Goal: Transaction & Acquisition: Download file/media

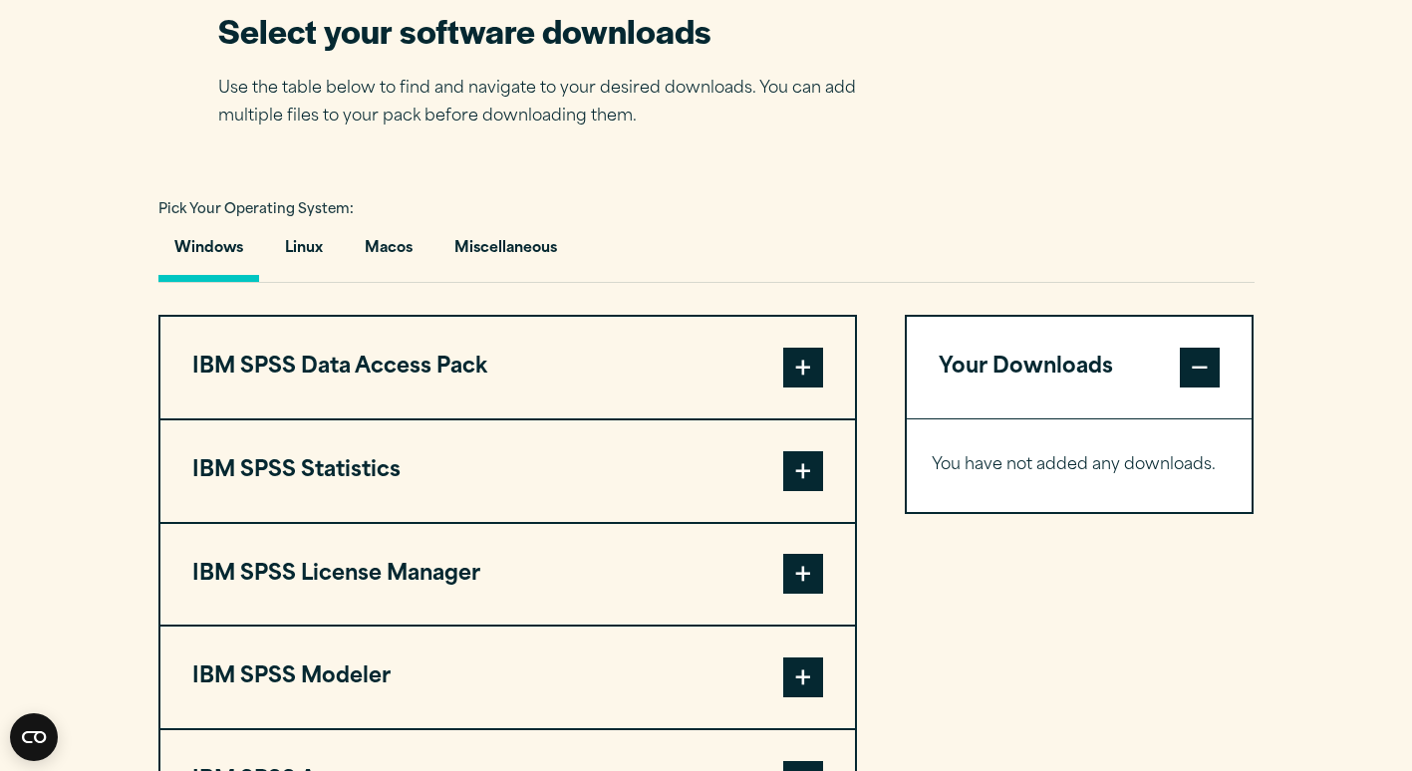
scroll to position [1395, 0]
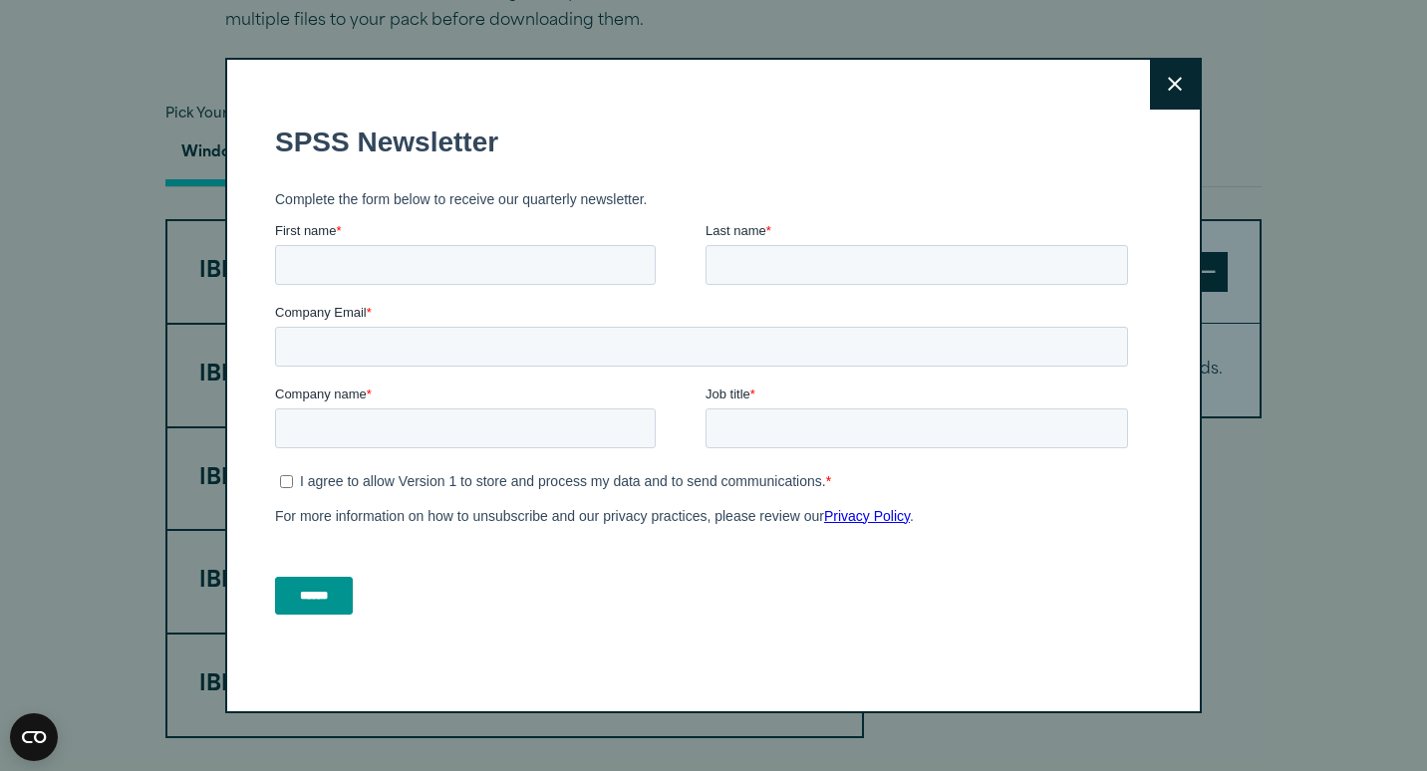
click at [1160, 93] on button "Close" at bounding box center [1175, 85] width 50 height 50
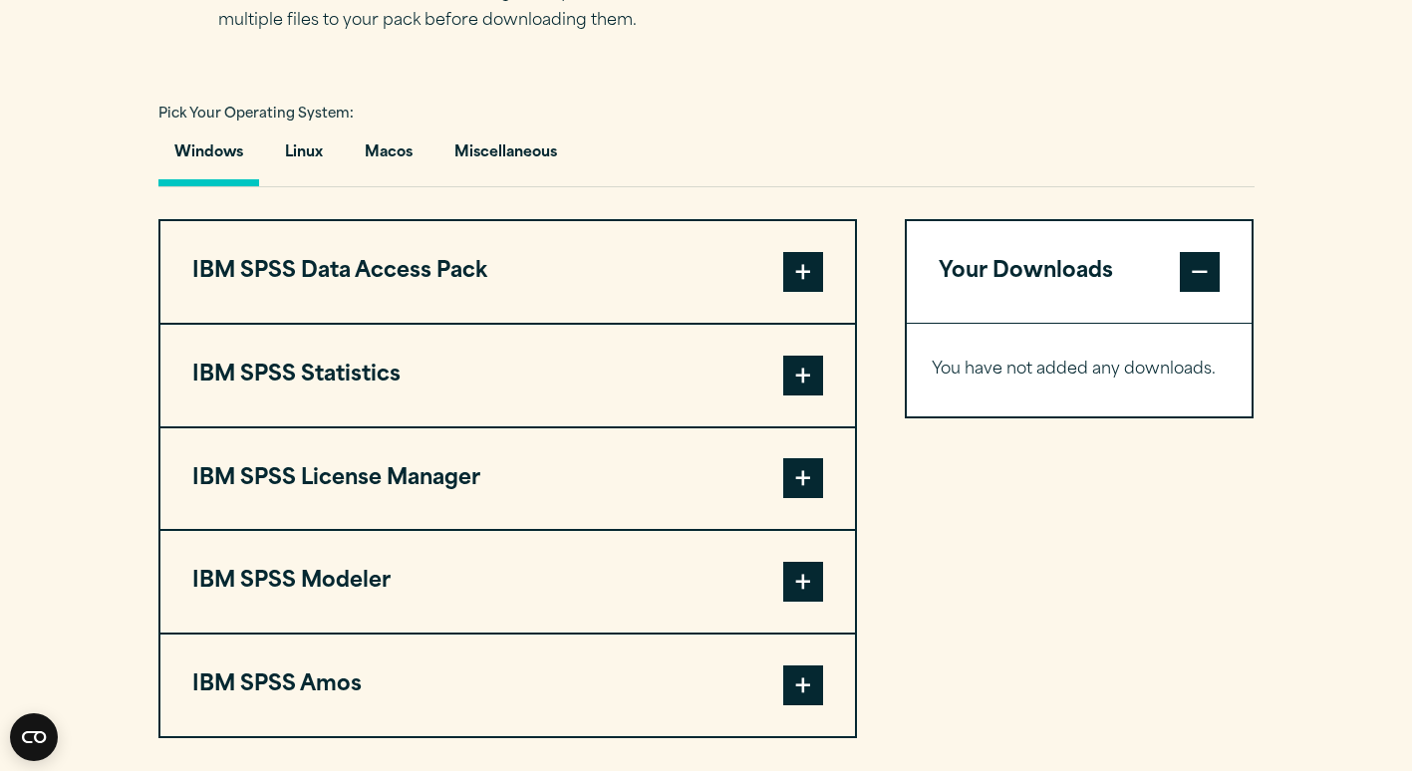
click at [795, 367] on span at bounding box center [803, 376] width 40 height 40
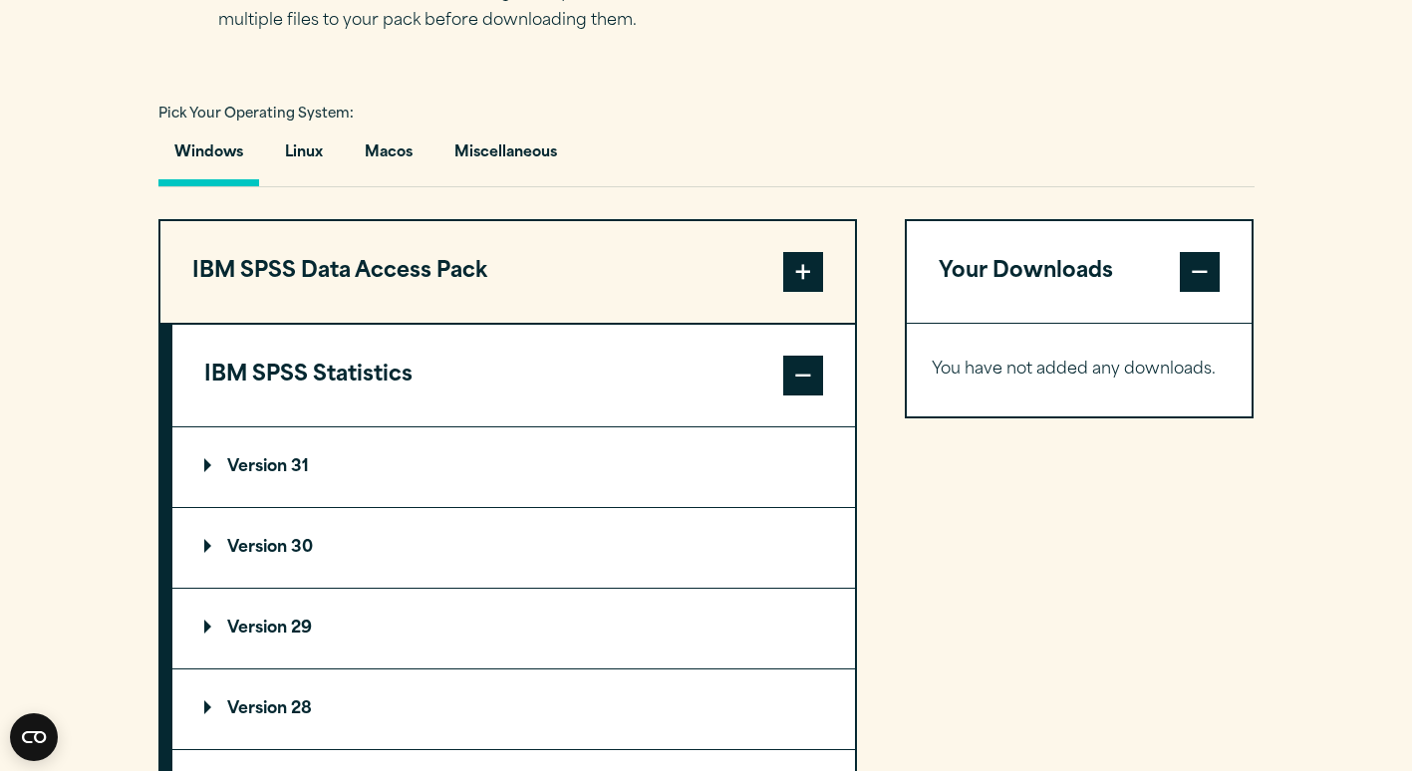
click at [269, 464] on p "Version 31" at bounding box center [256, 467] width 105 height 16
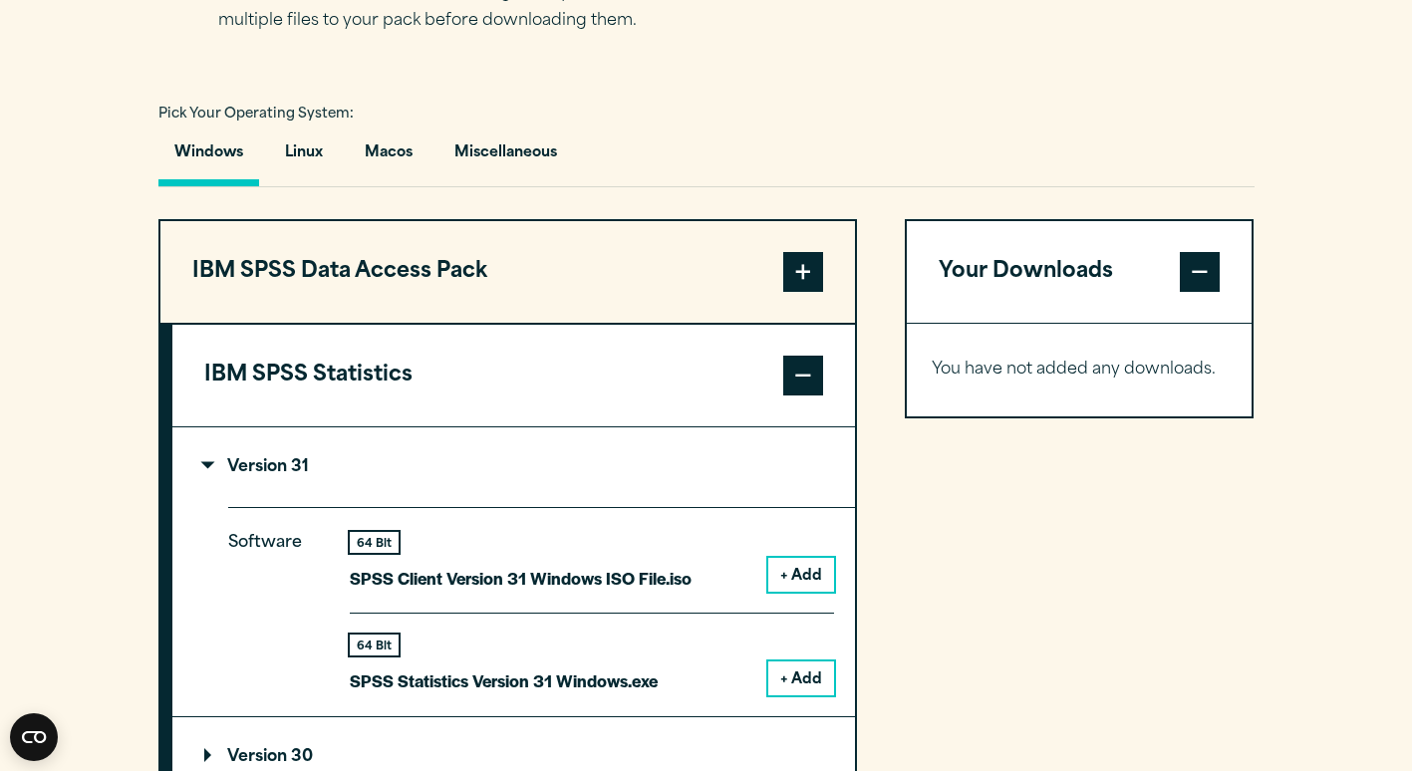
click at [811, 680] on button "+ Add" at bounding box center [801, 679] width 66 height 34
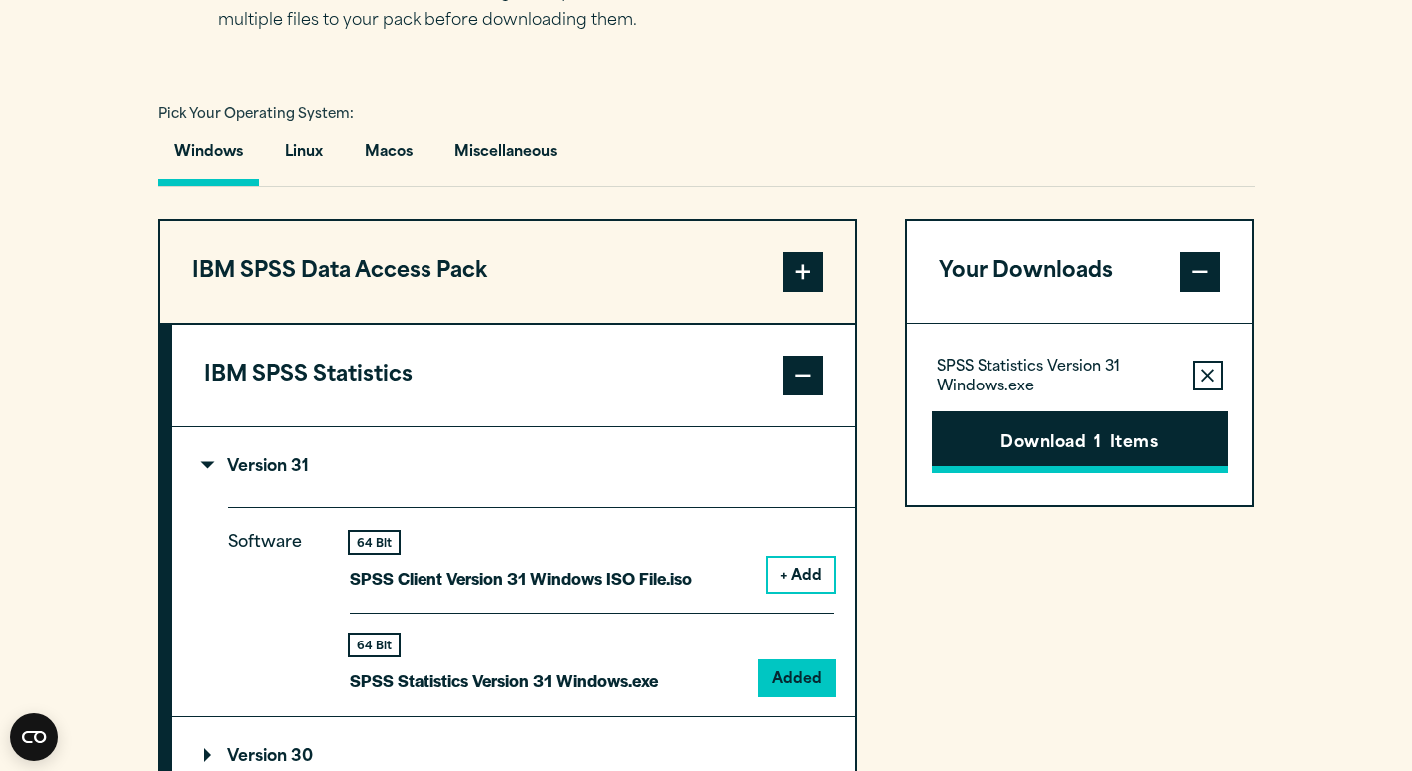
click at [1057, 449] on button "Download 1 Items" at bounding box center [1080, 443] width 296 height 62
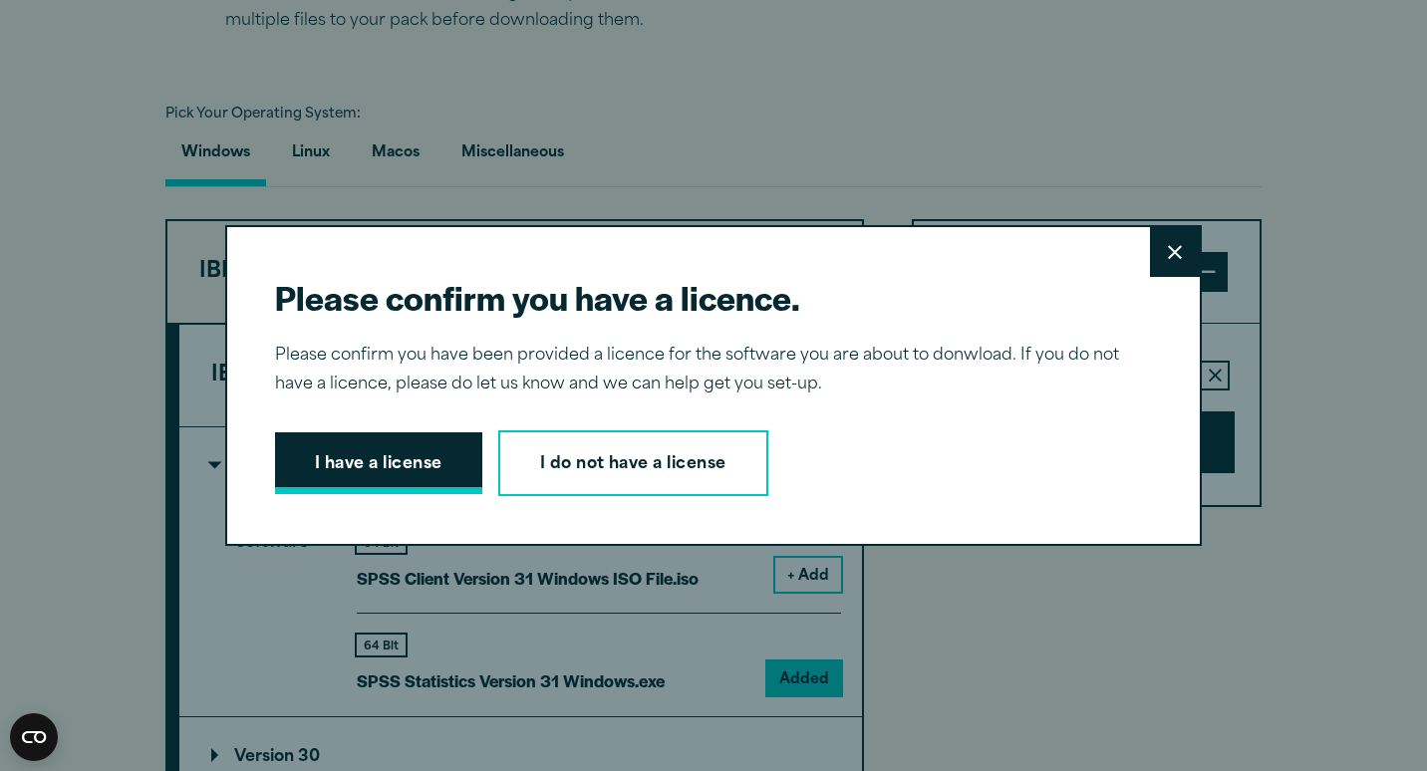
click at [415, 475] on button "I have a license" at bounding box center [378, 463] width 207 height 62
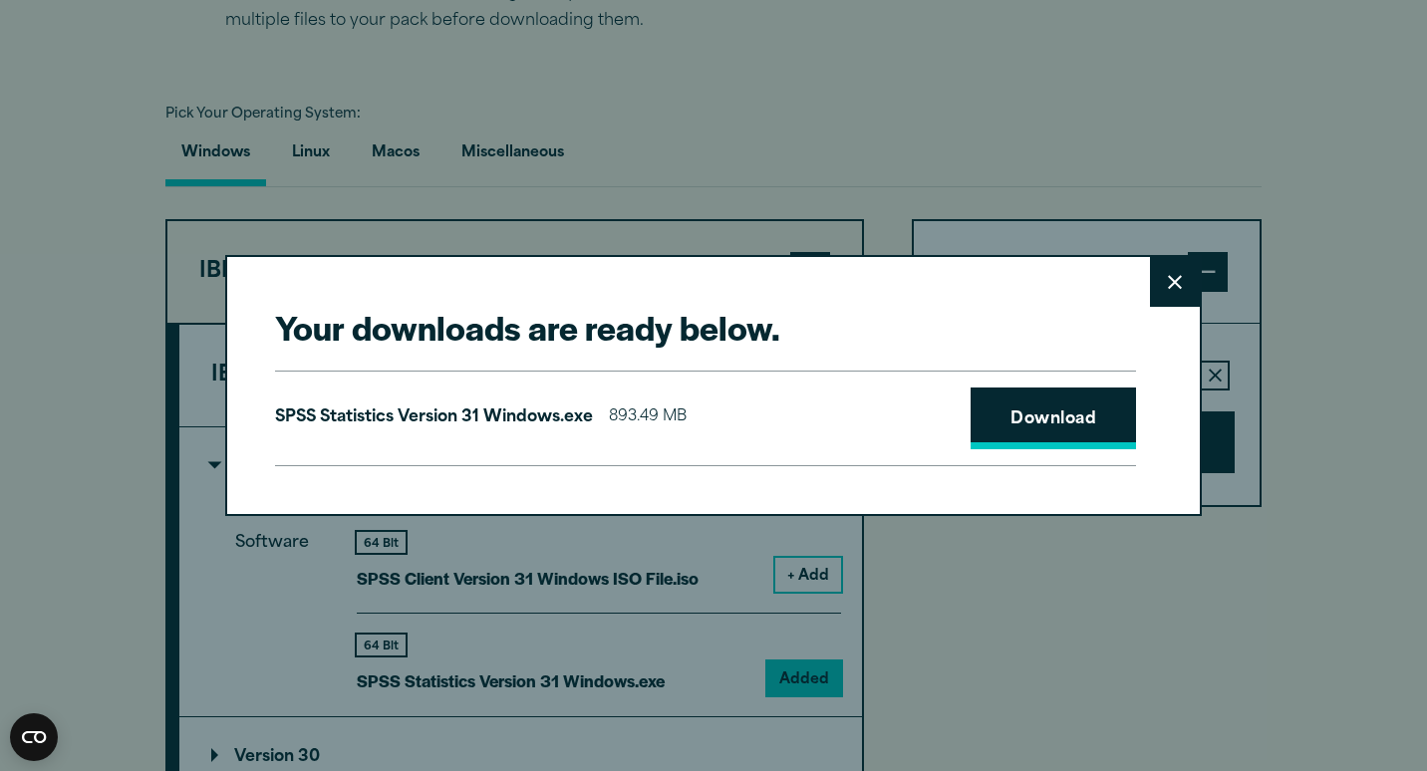
click at [1053, 417] on link "Download" at bounding box center [1053, 419] width 165 height 62
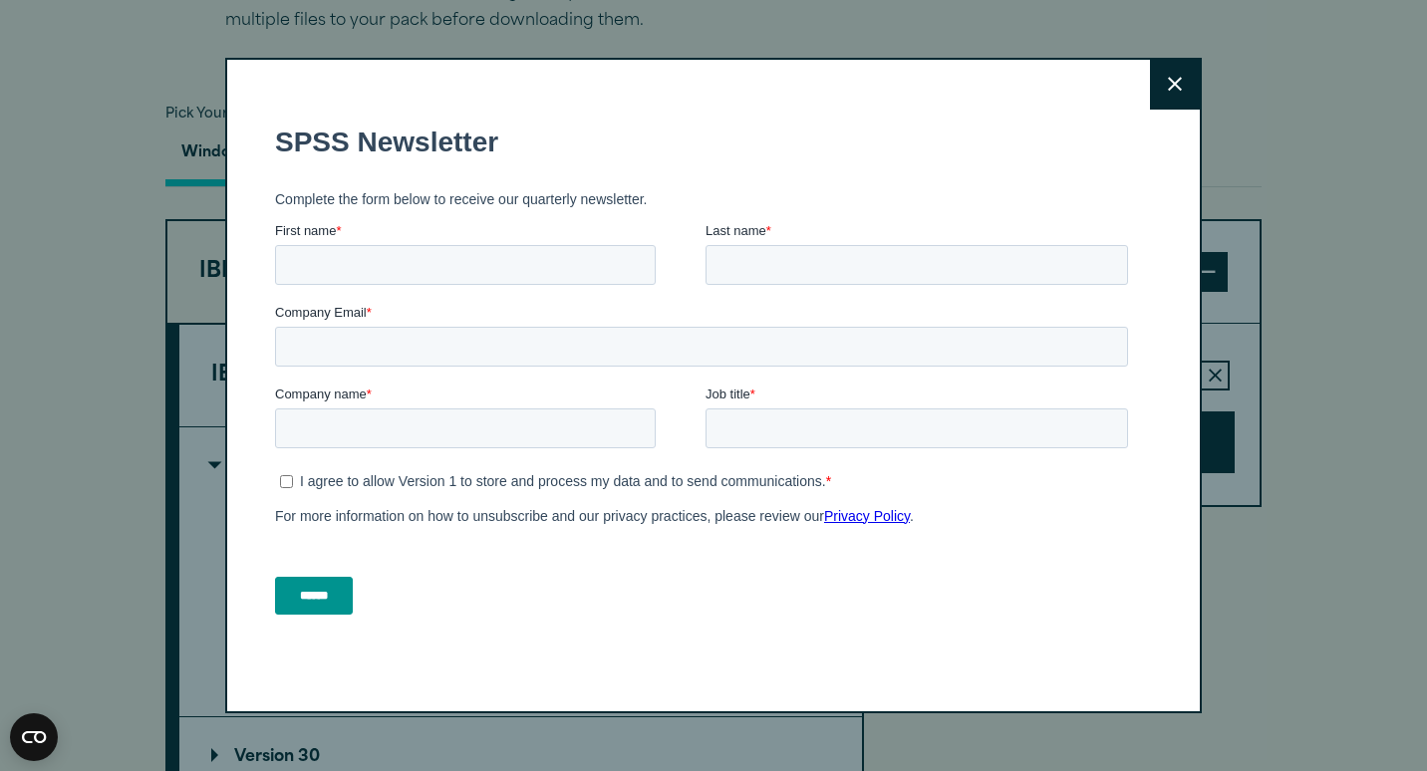
click at [1173, 91] on icon at bounding box center [1175, 85] width 14 height 14
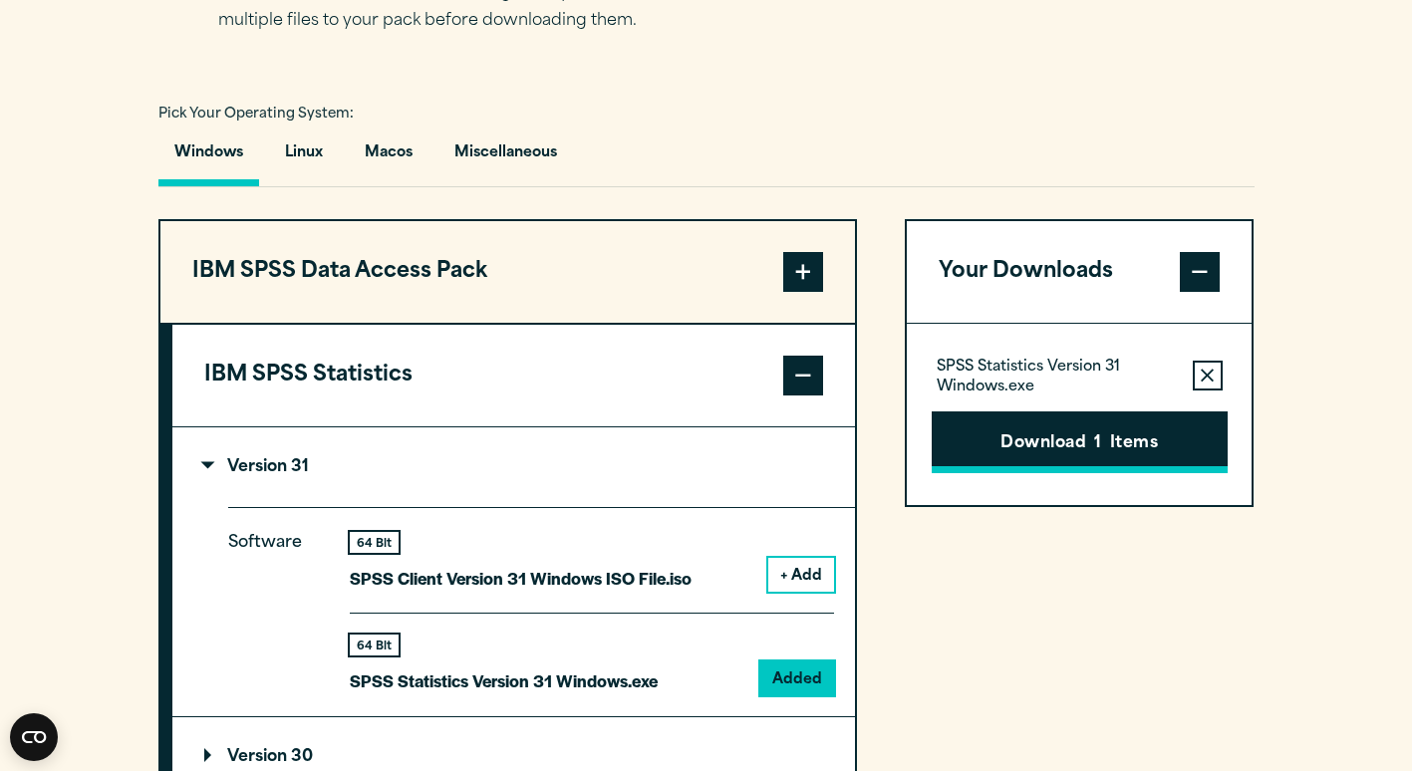
click at [1132, 442] on button "Download 1 Items" at bounding box center [1080, 443] width 296 height 62
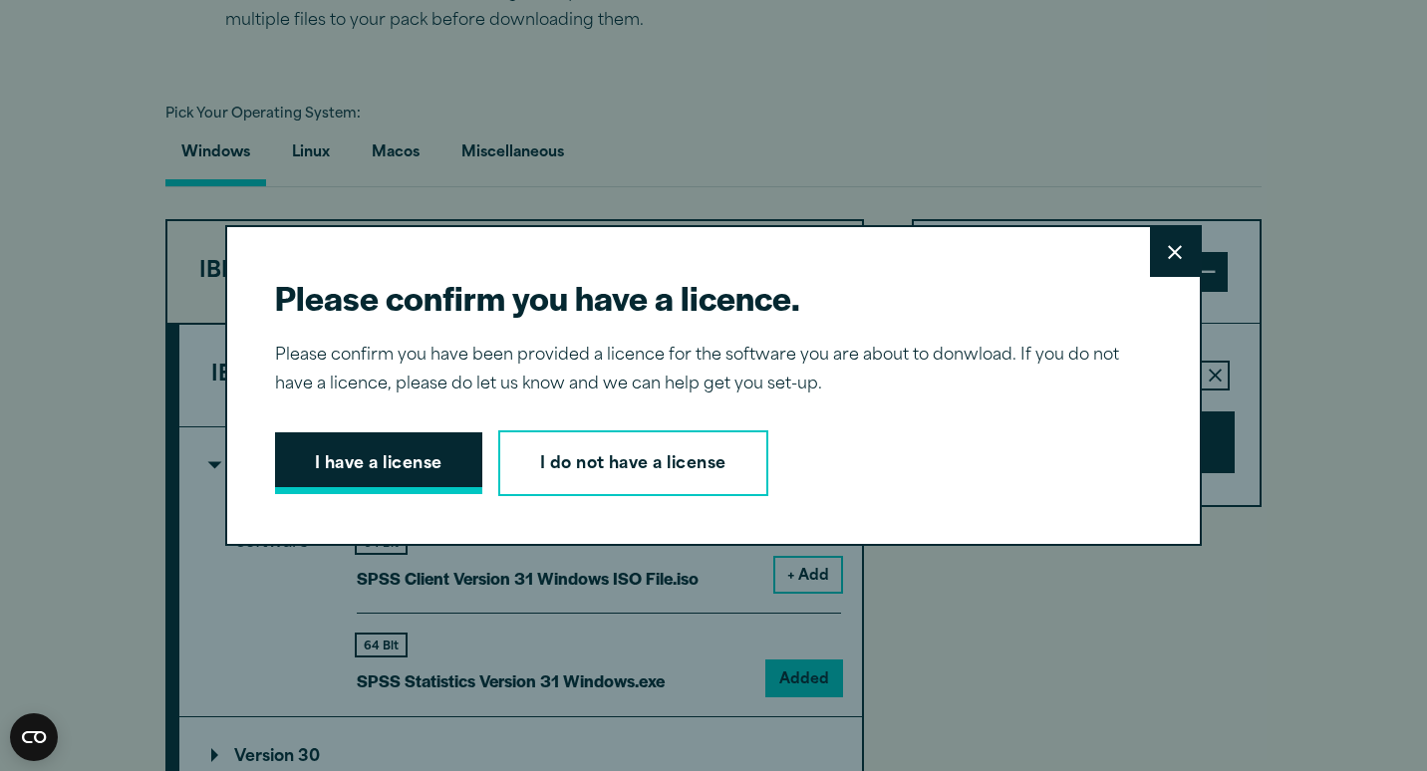
click at [389, 461] on button "I have a license" at bounding box center [378, 463] width 207 height 62
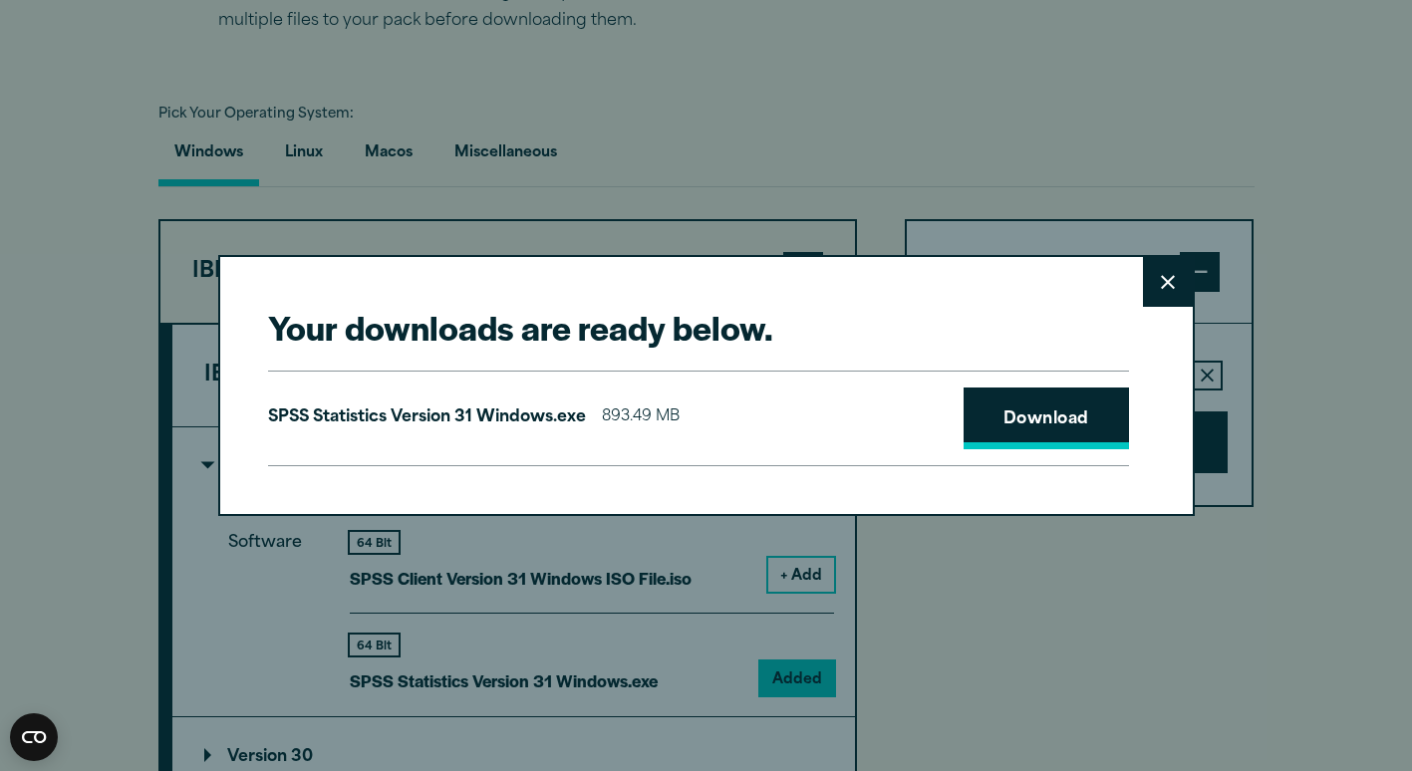
click at [1083, 428] on link "Download" at bounding box center [1046, 419] width 165 height 62
click at [1179, 298] on button "Close" at bounding box center [1168, 282] width 50 height 50
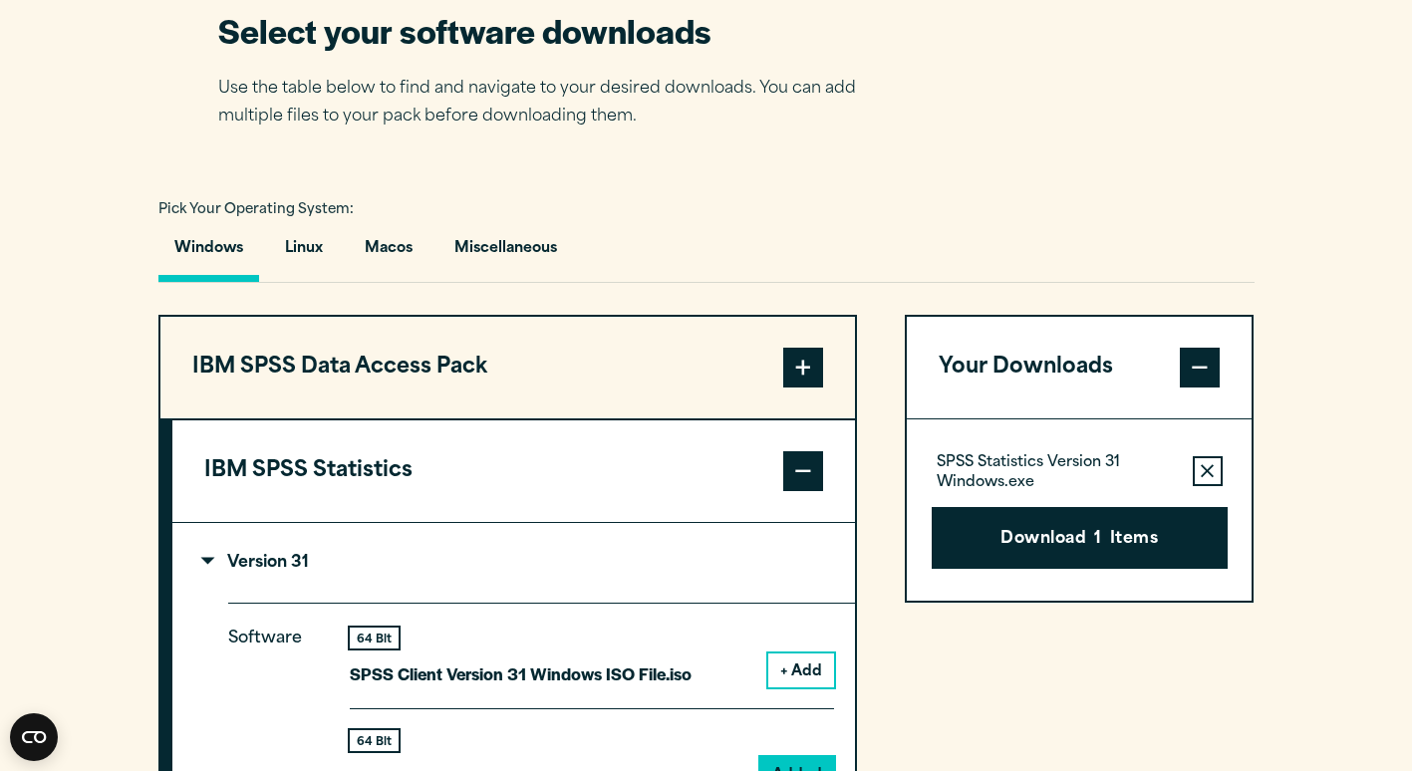
scroll to position [1295, 0]
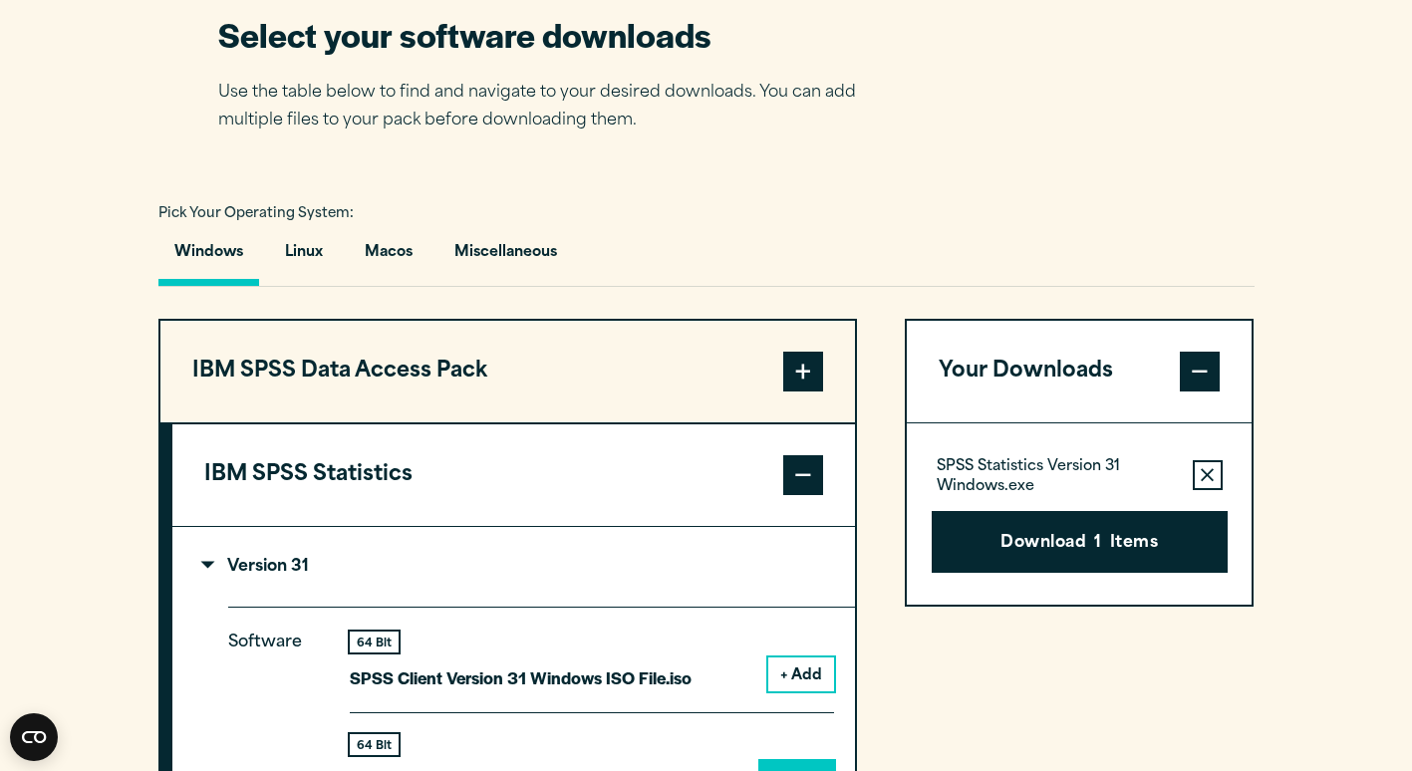
click at [787, 380] on span at bounding box center [803, 372] width 40 height 40
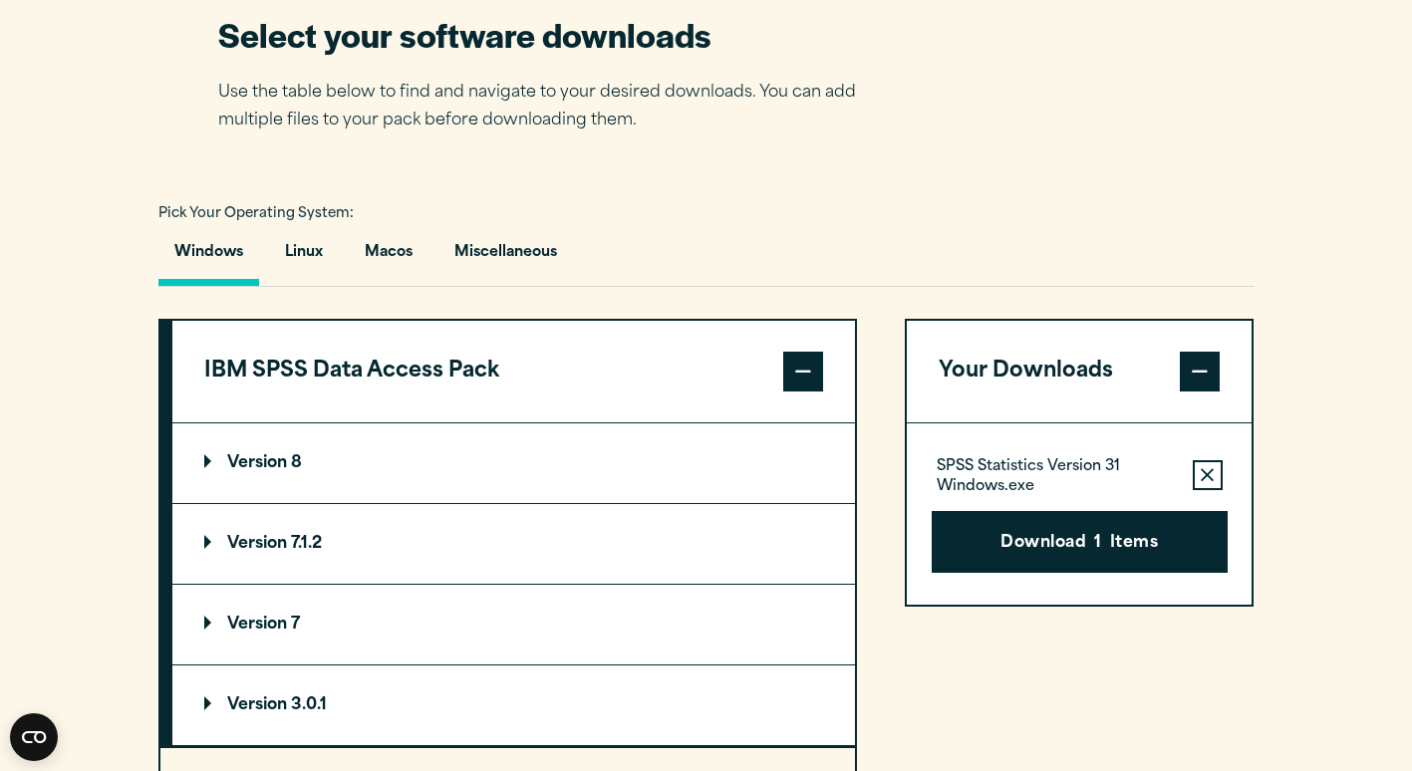
click at [213, 455] on p "Version 8" at bounding box center [253, 463] width 98 height 16
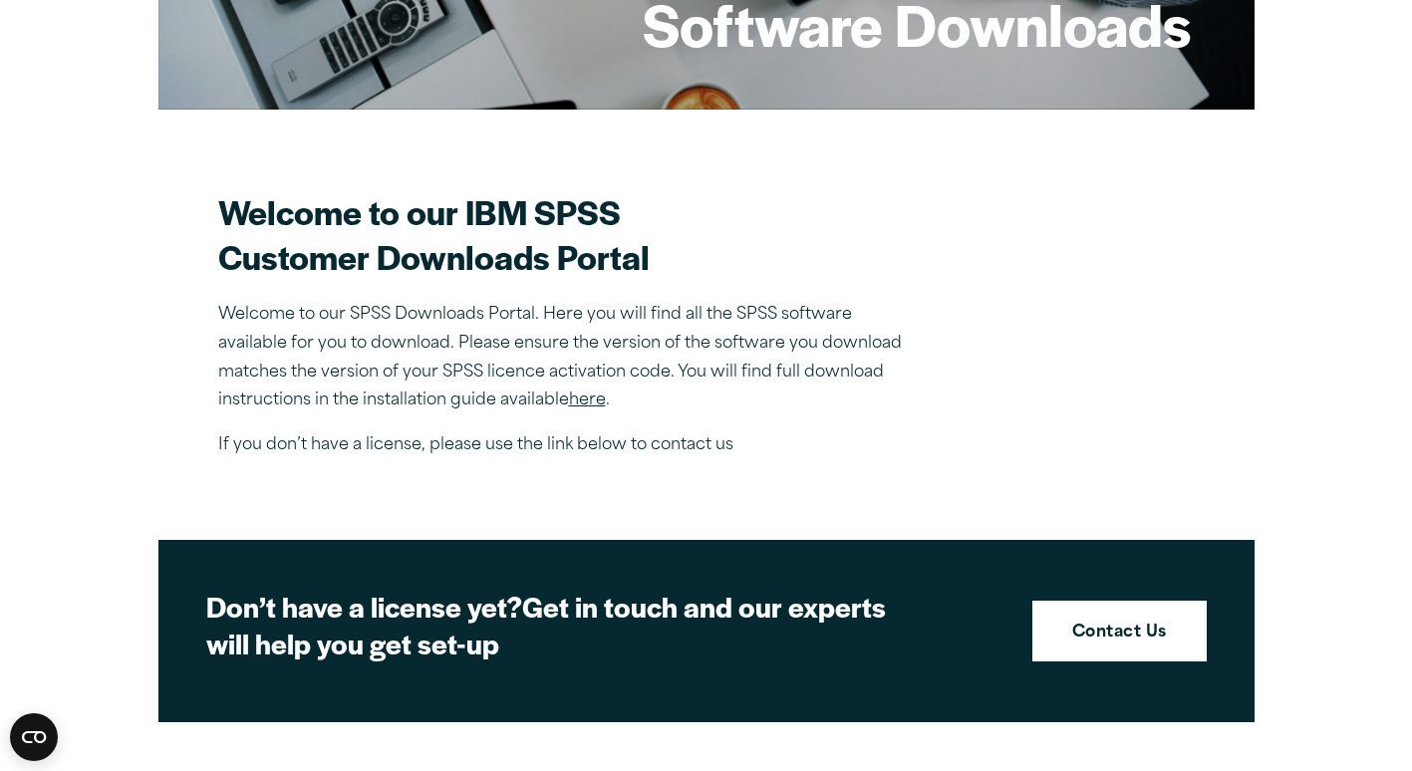
scroll to position [0, 0]
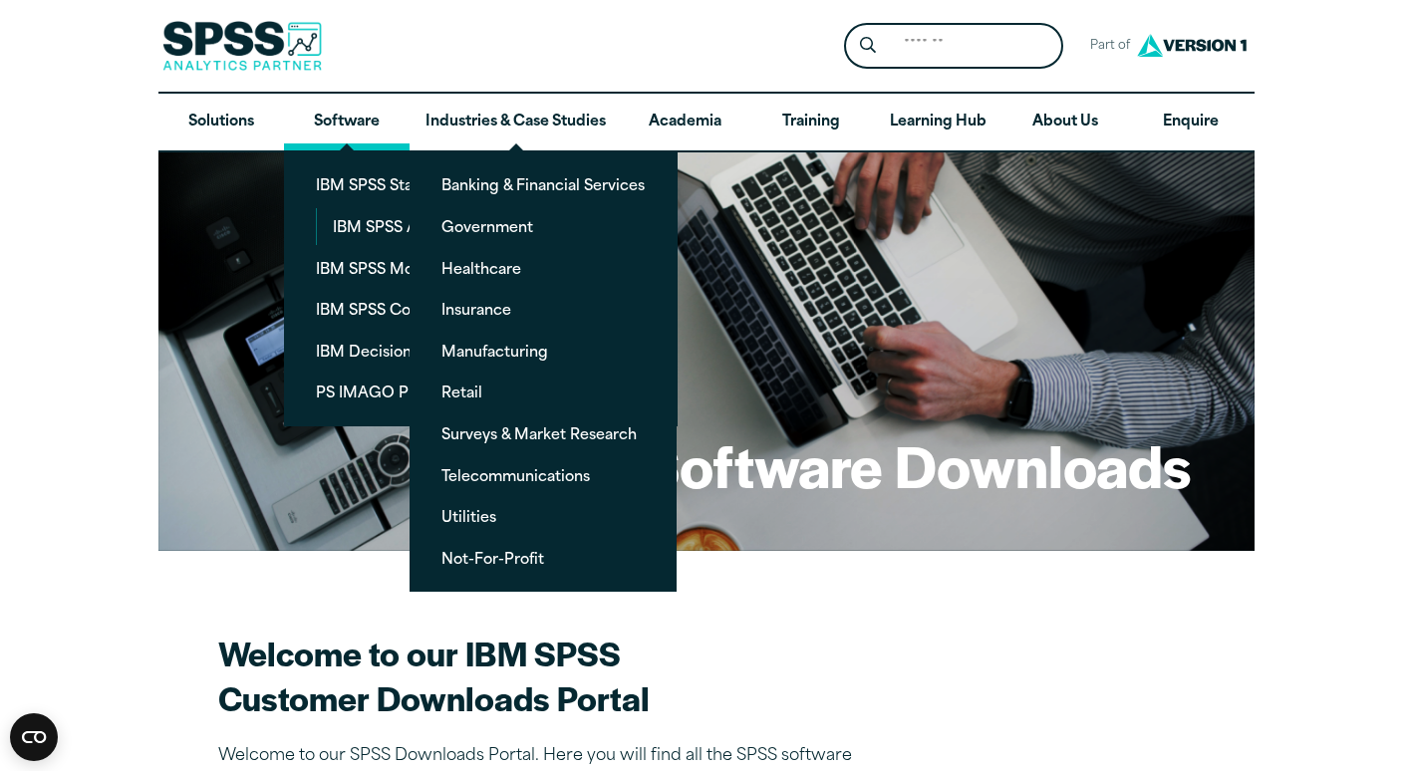
click at [359, 124] on link "Software" at bounding box center [347, 123] width 126 height 58
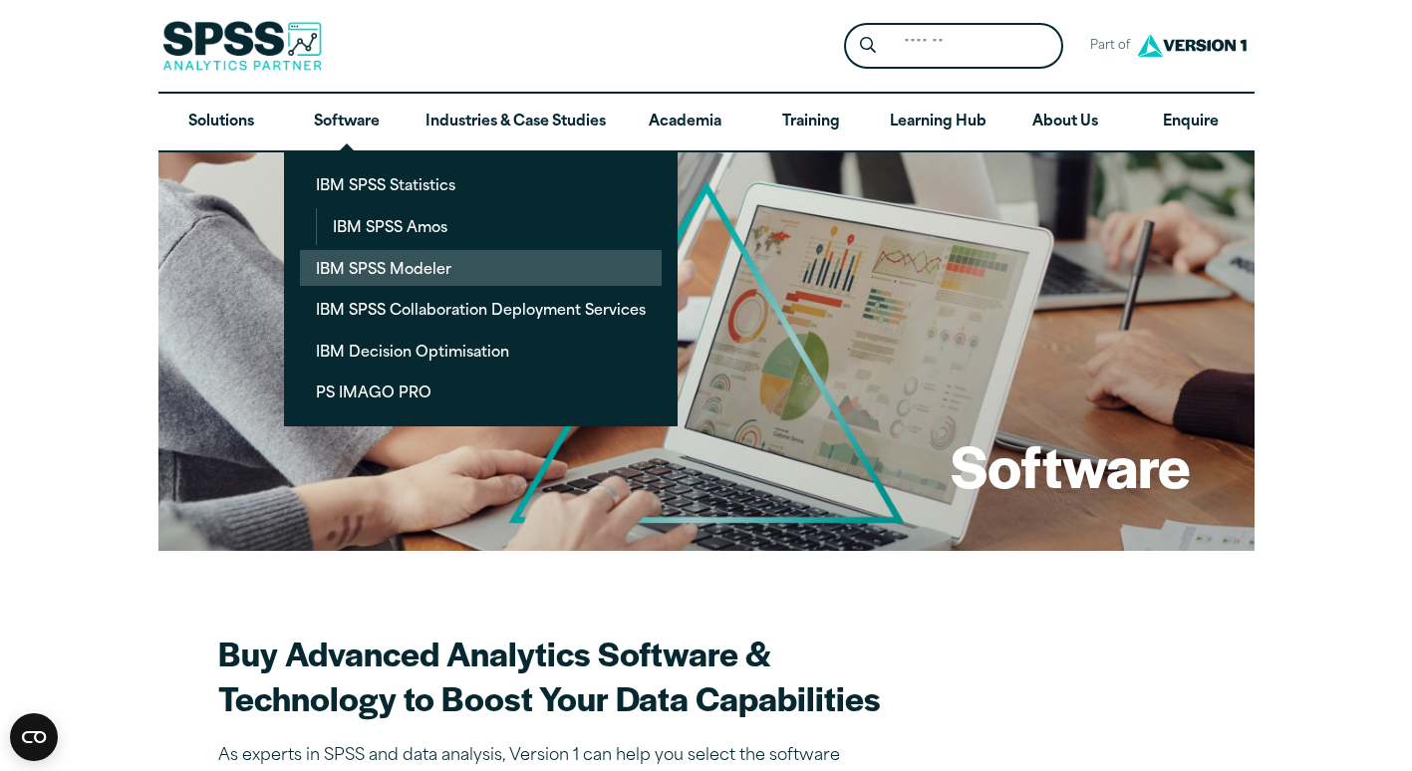
click at [356, 274] on link "IBM SPSS Modeler" at bounding box center [481, 268] width 362 height 37
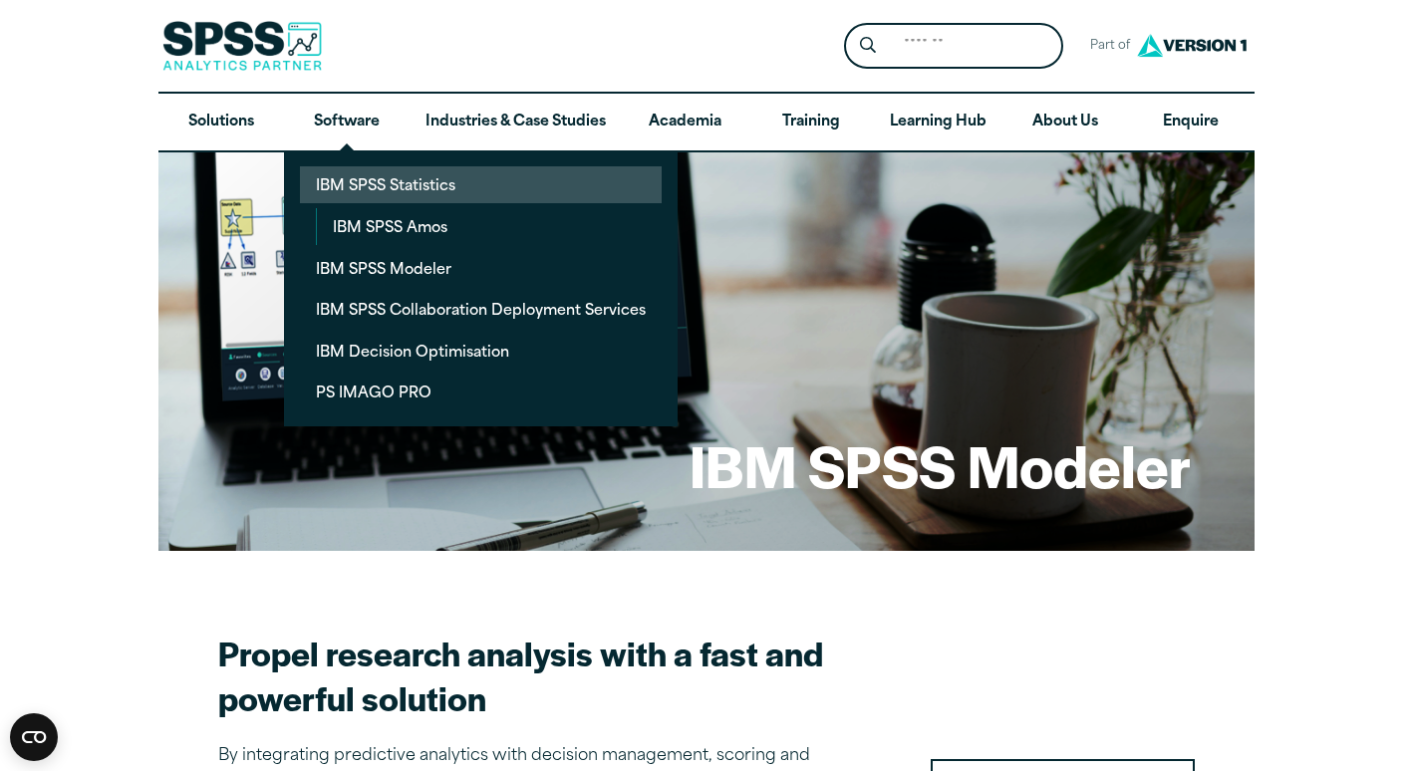
click at [377, 183] on link "IBM SPSS Statistics" at bounding box center [481, 184] width 362 height 37
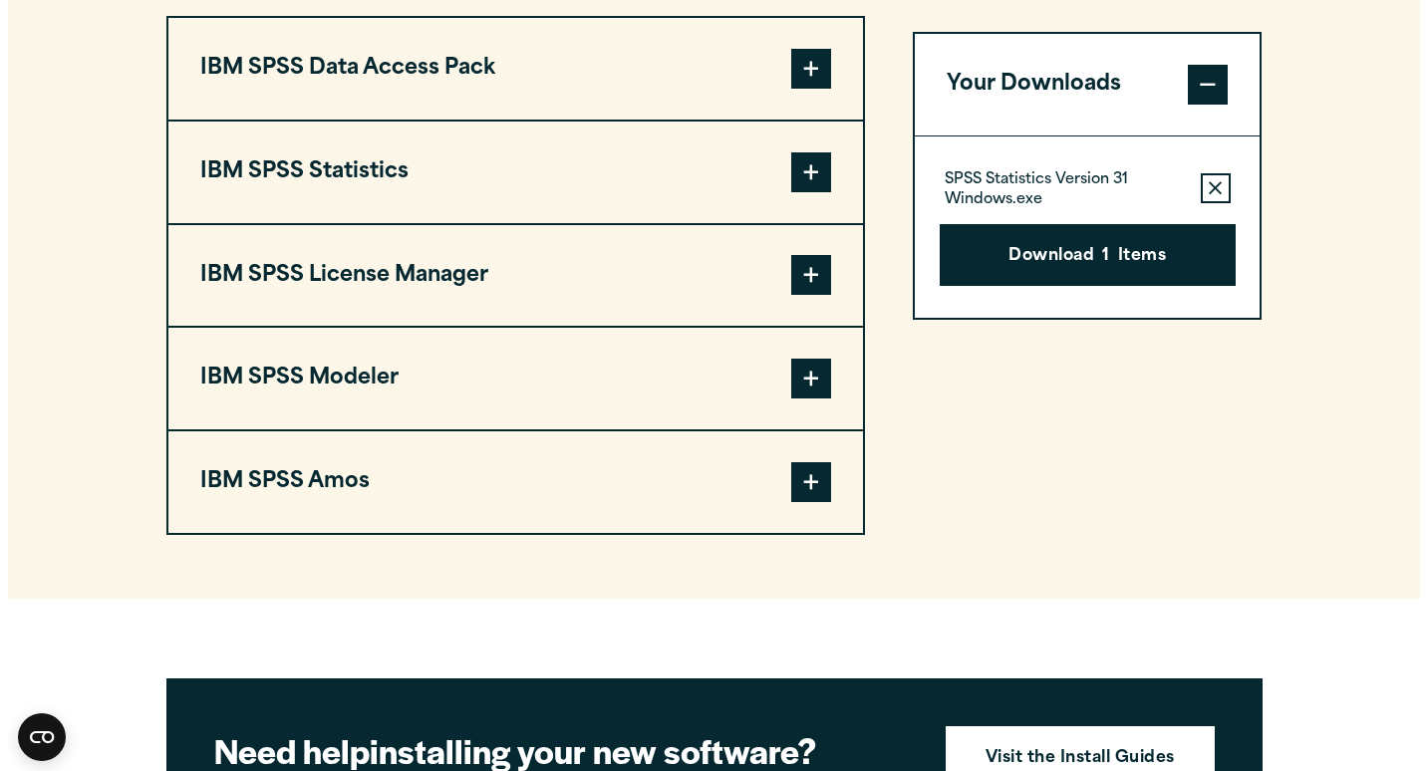
scroll to position [1694, 0]
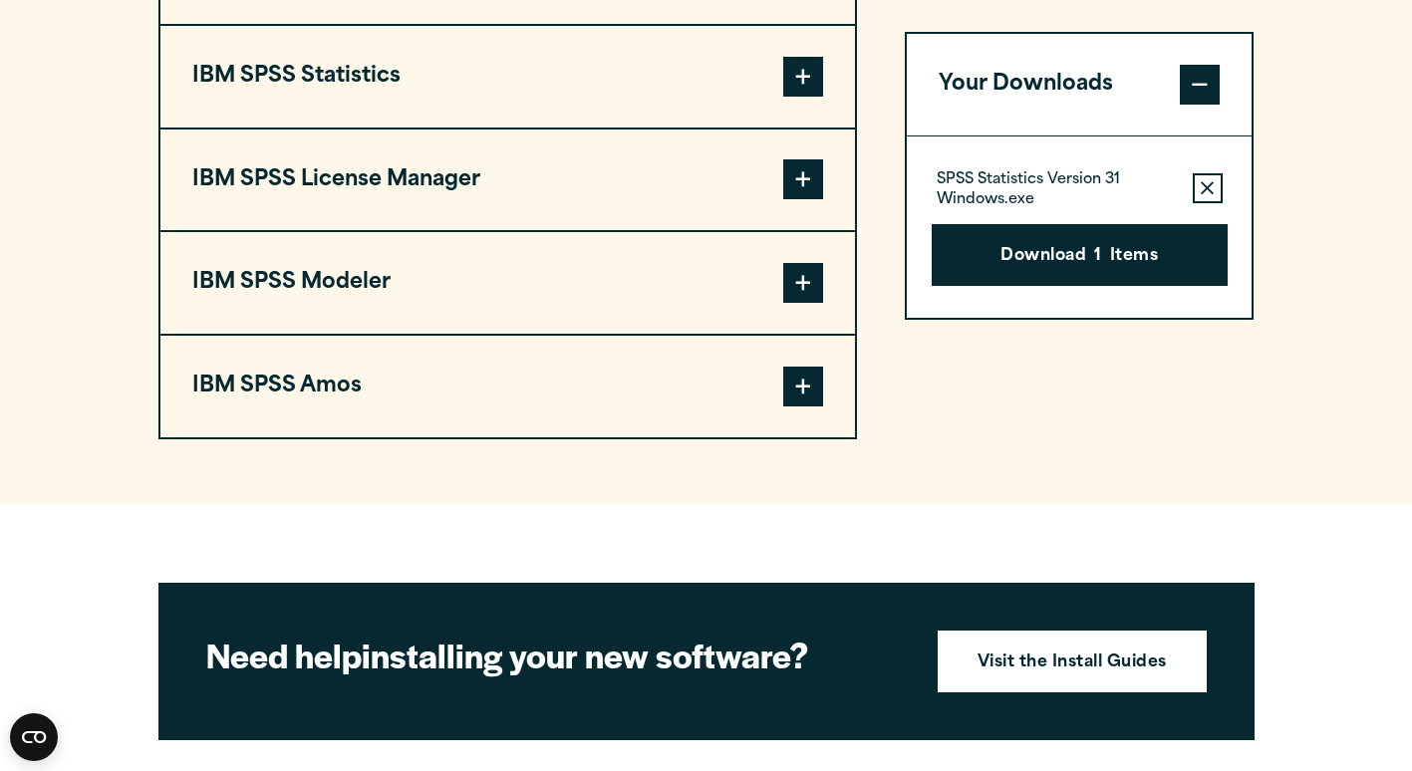
click at [798, 79] on span at bounding box center [803, 77] width 40 height 40
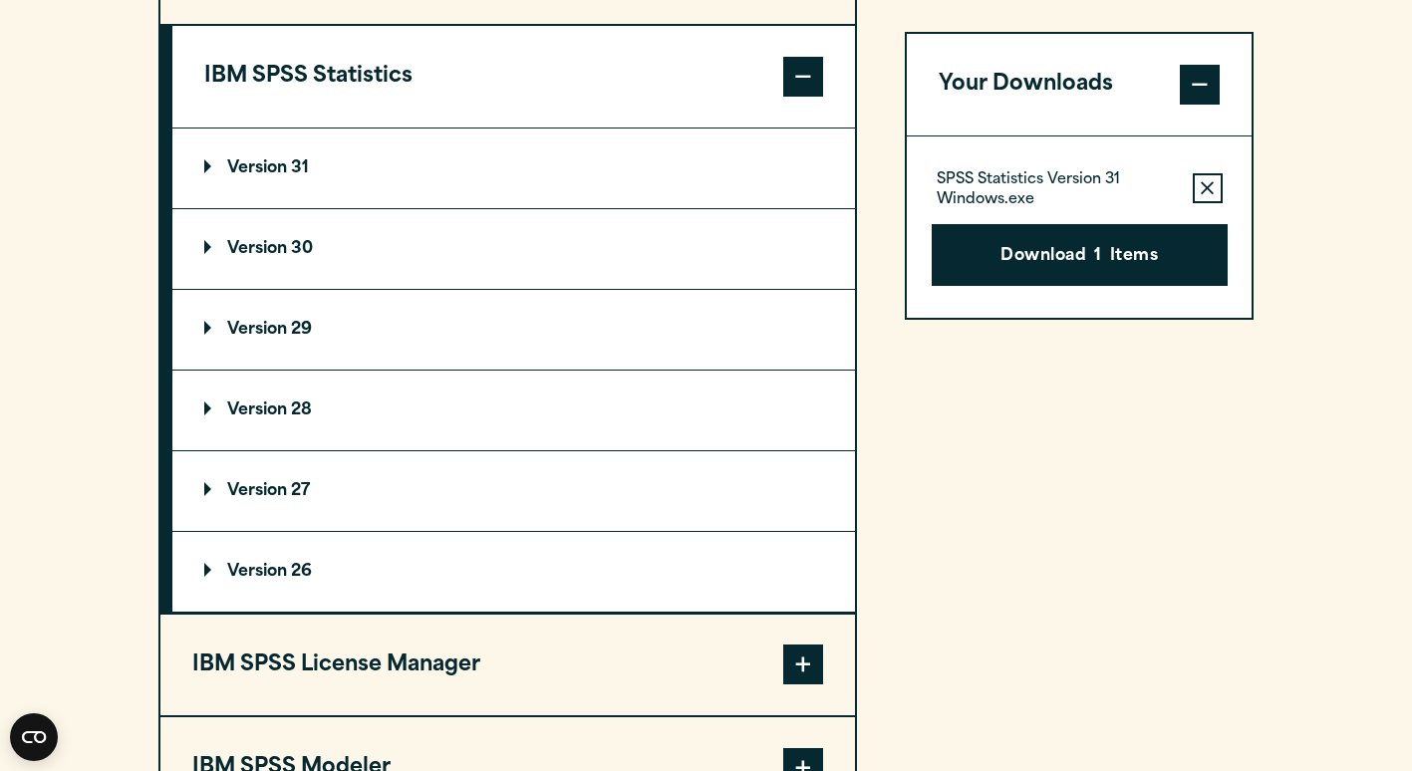
click at [304, 253] on p "Version 30" at bounding box center [258, 249] width 109 height 16
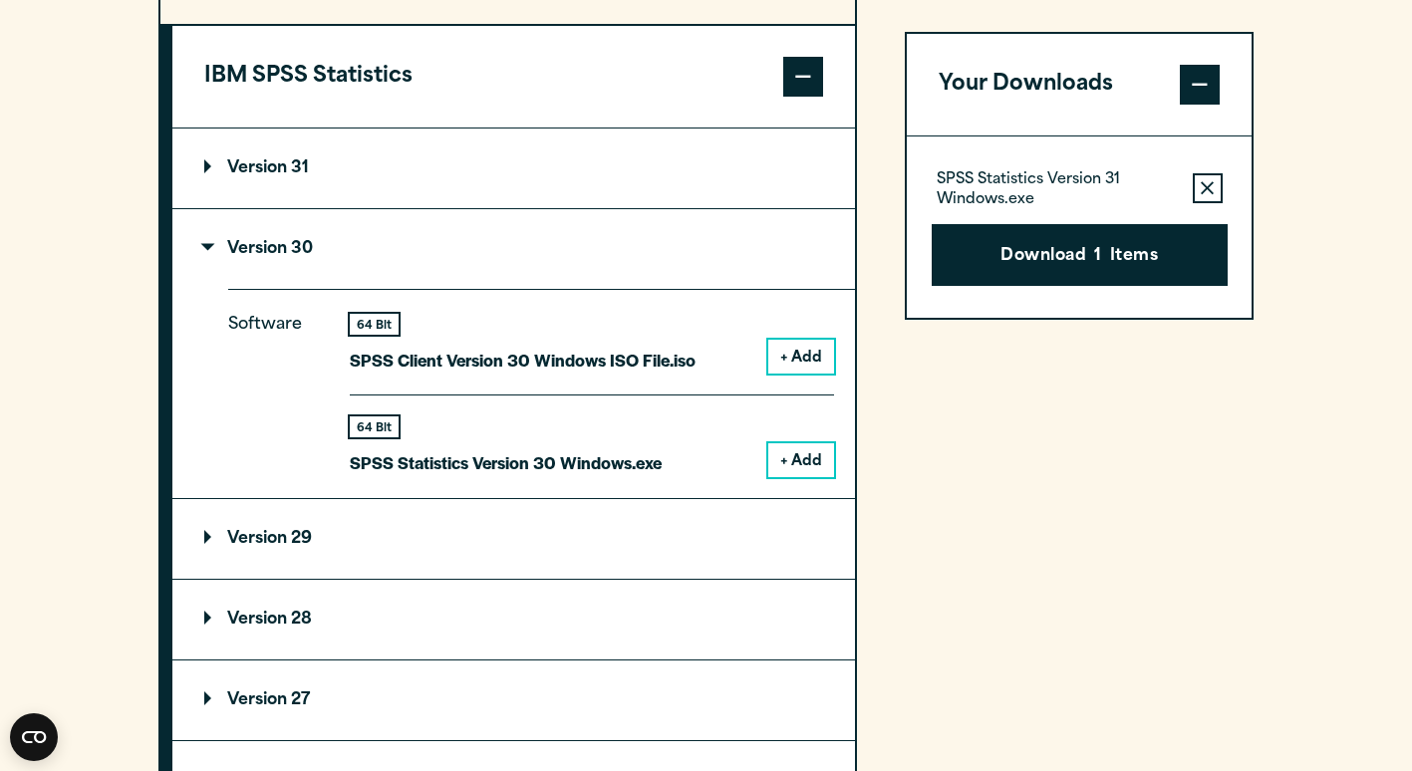
click at [780, 452] on button "+ Add" at bounding box center [801, 460] width 66 height 34
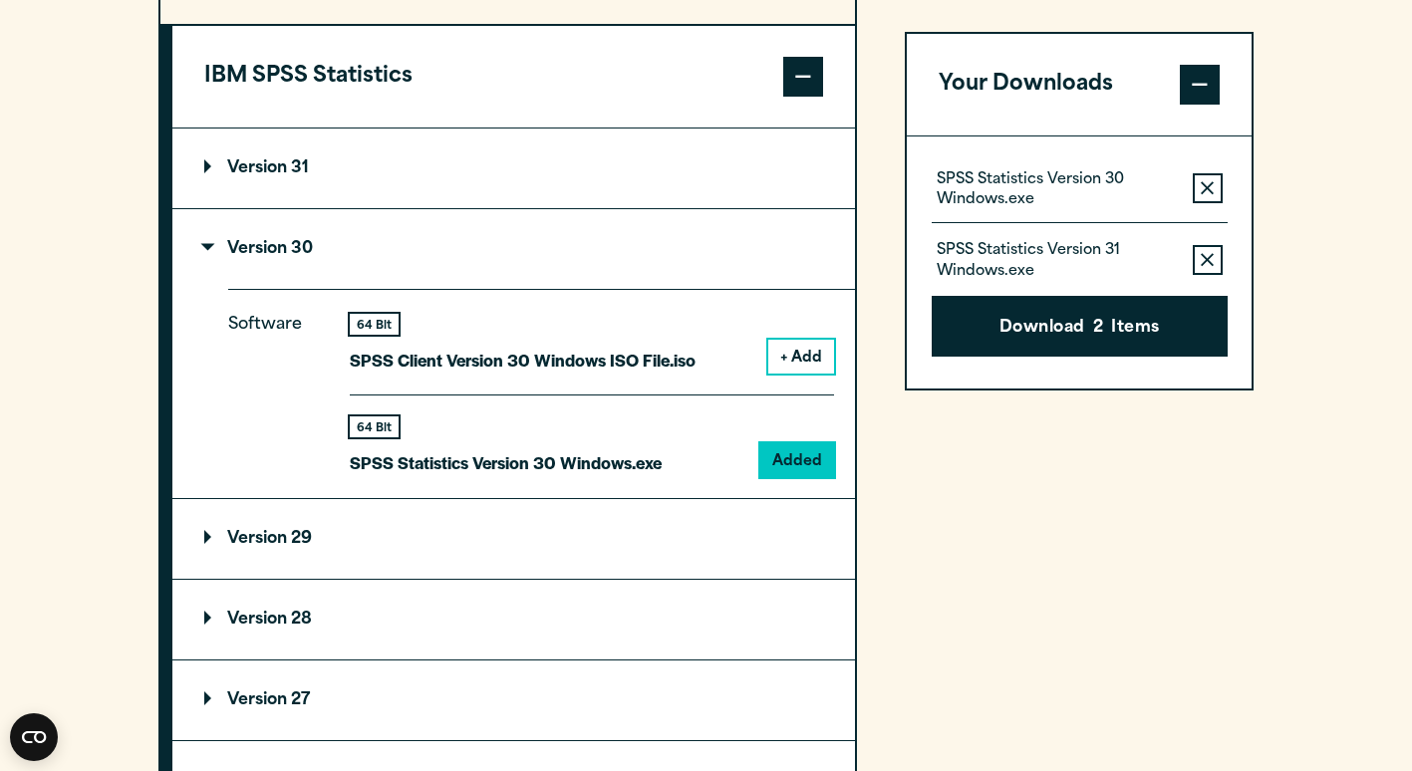
click at [1211, 256] on icon "button" at bounding box center [1207, 259] width 13 height 13
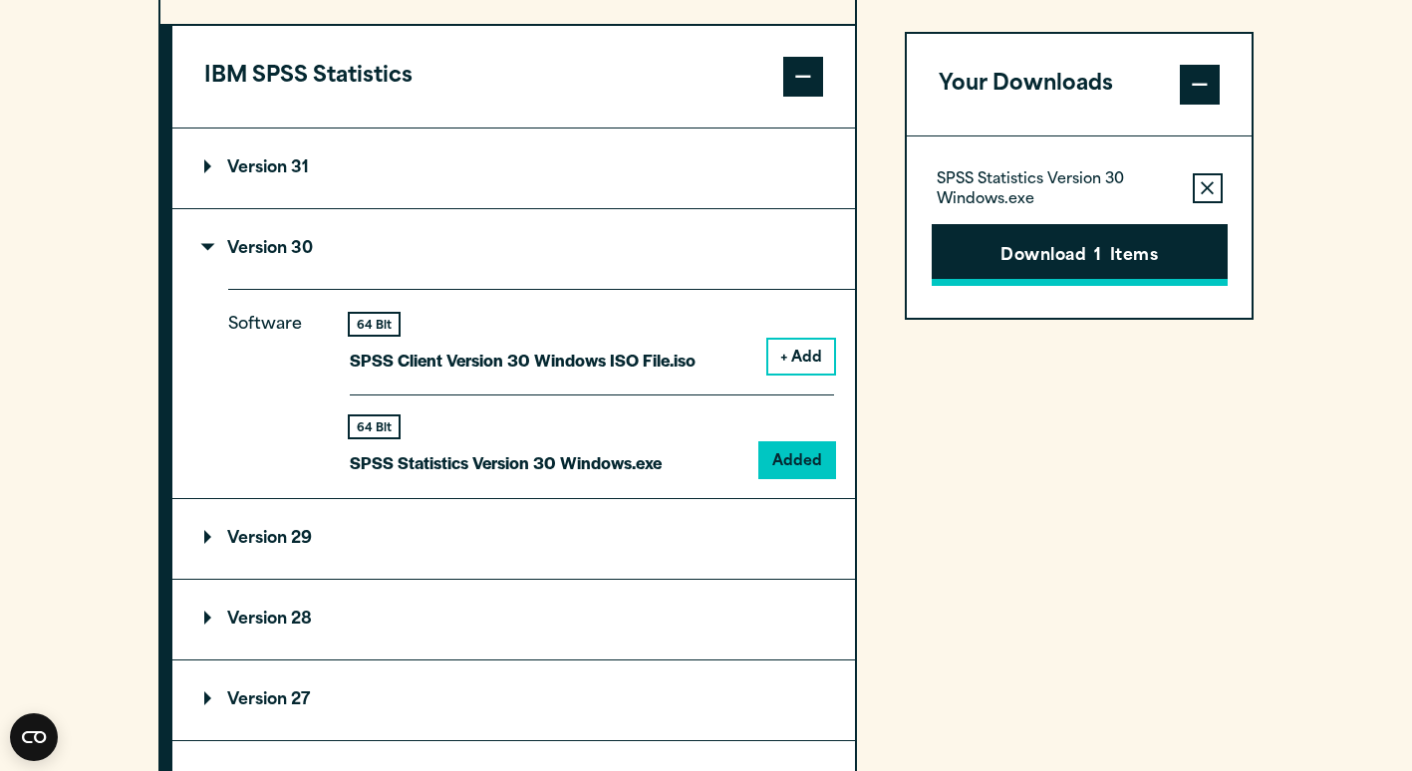
click at [1176, 264] on button "Download 1 Items" at bounding box center [1080, 255] width 296 height 62
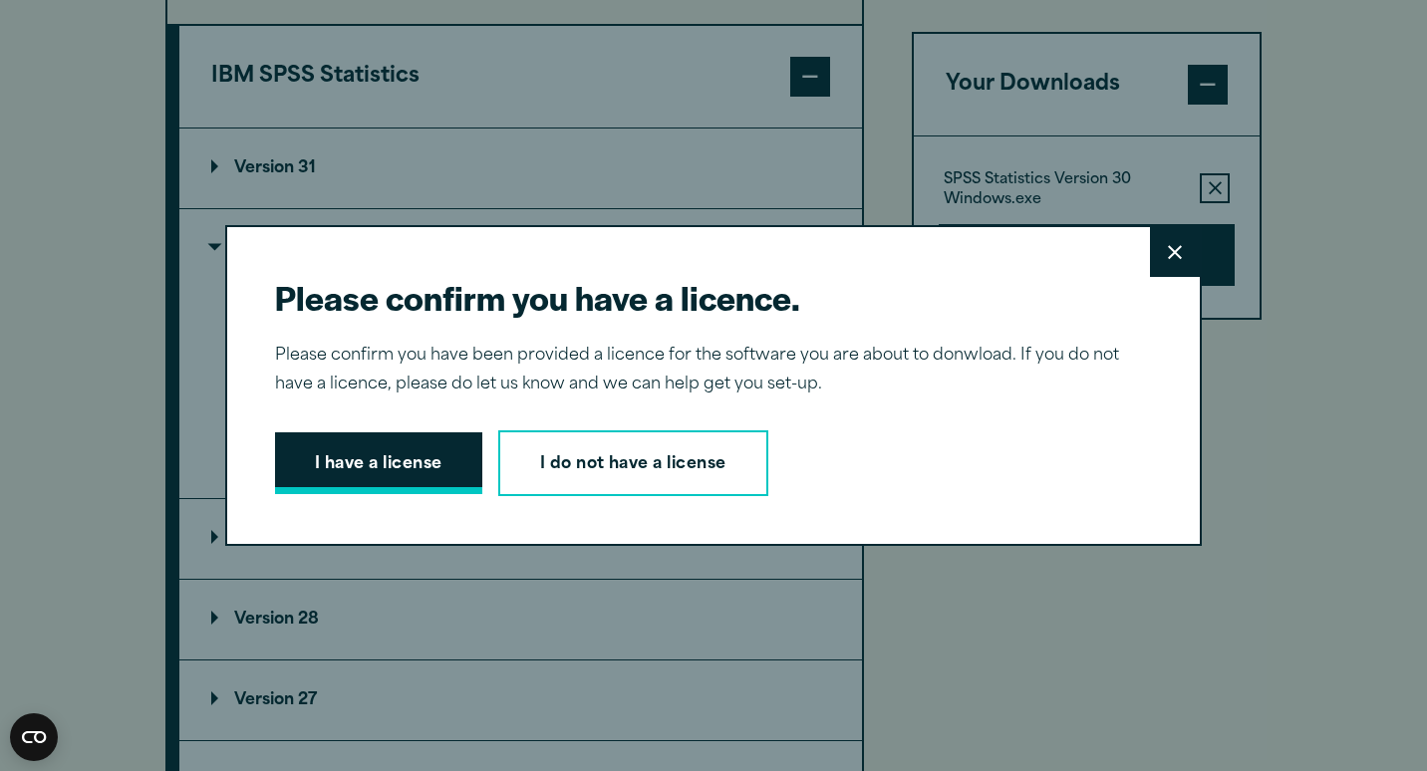
click at [437, 465] on button "I have a license" at bounding box center [378, 463] width 207 height 62
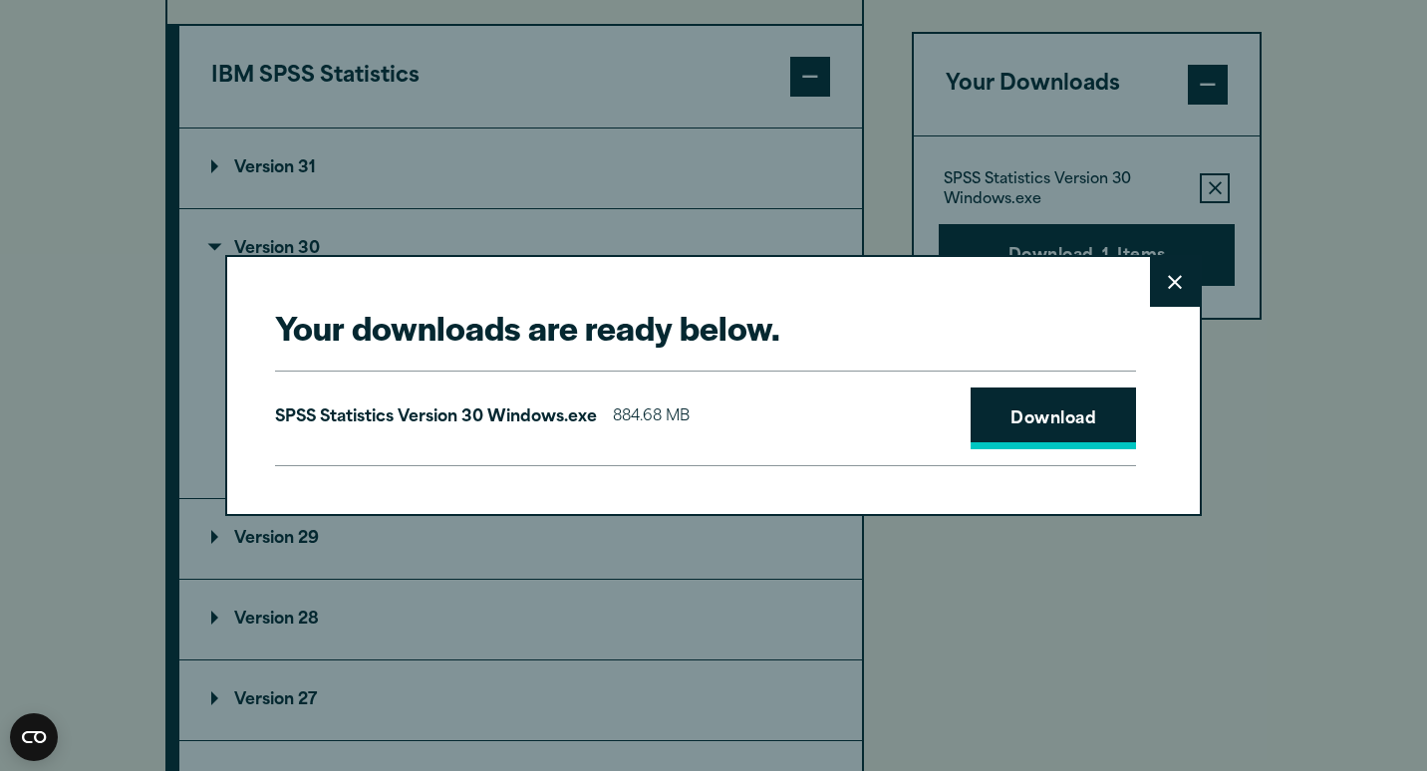
click at [1058, 424] on link "Download" at bounding box center [1053, 419] width 165 height 62
